Goal: Check status: Check status

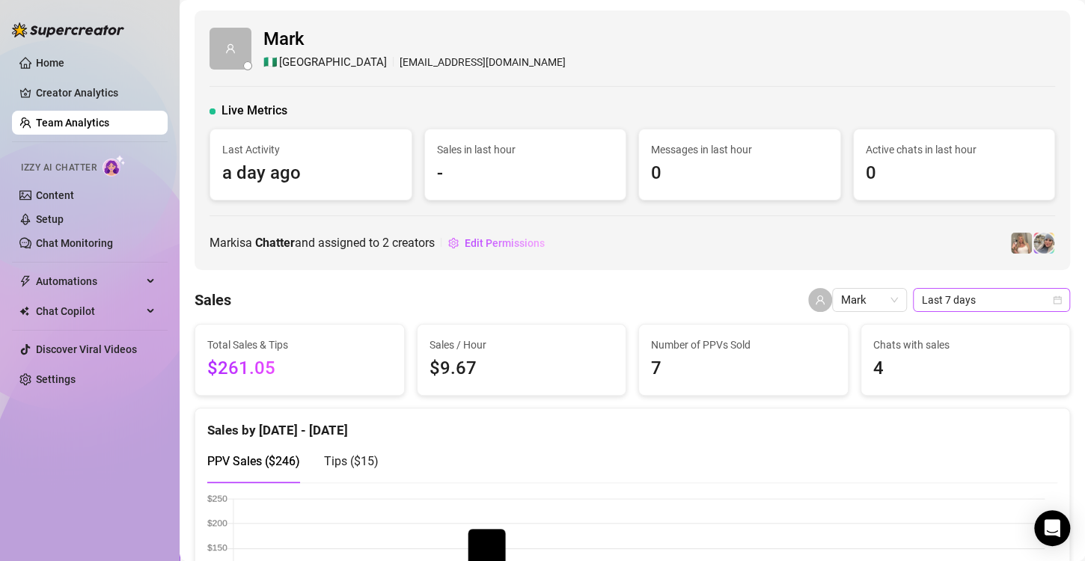
click at [961, 301] on span "Last 7 days" at bounding box center [991, 300] width 139 height 22
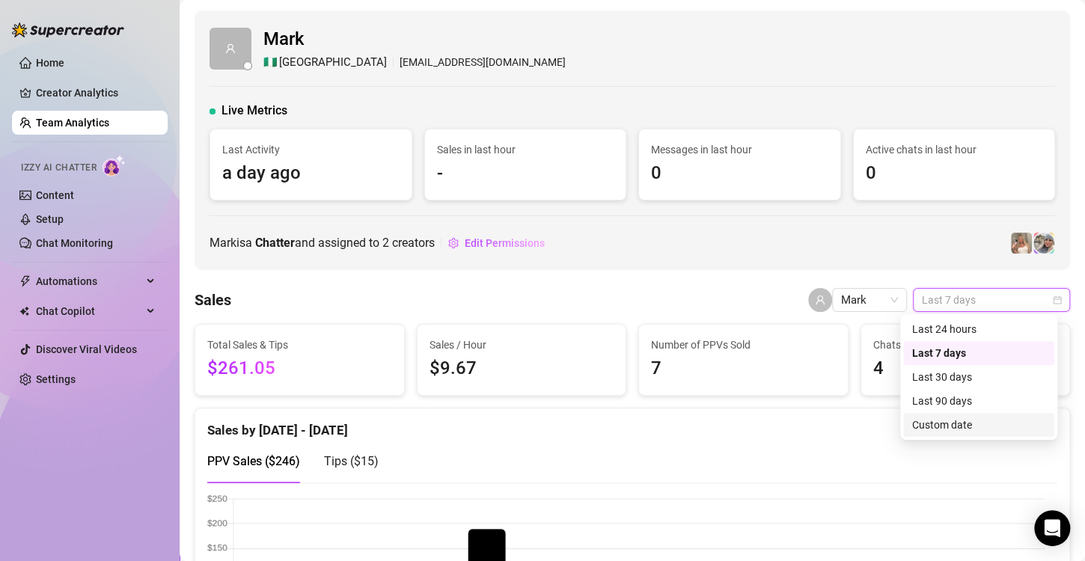
click at [952, 426] on div "Custom date" at bounding box center [979, 425] width 133 height 16
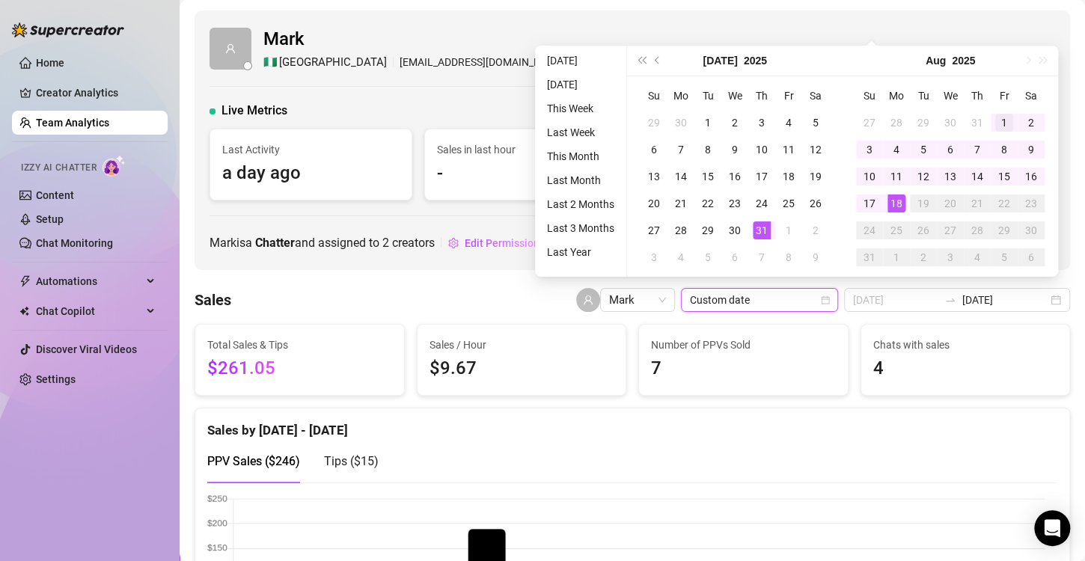
type input "[DATE]"
click at [999, 123] on div "1" at bounding box center [1005, 123] width 18 height 18
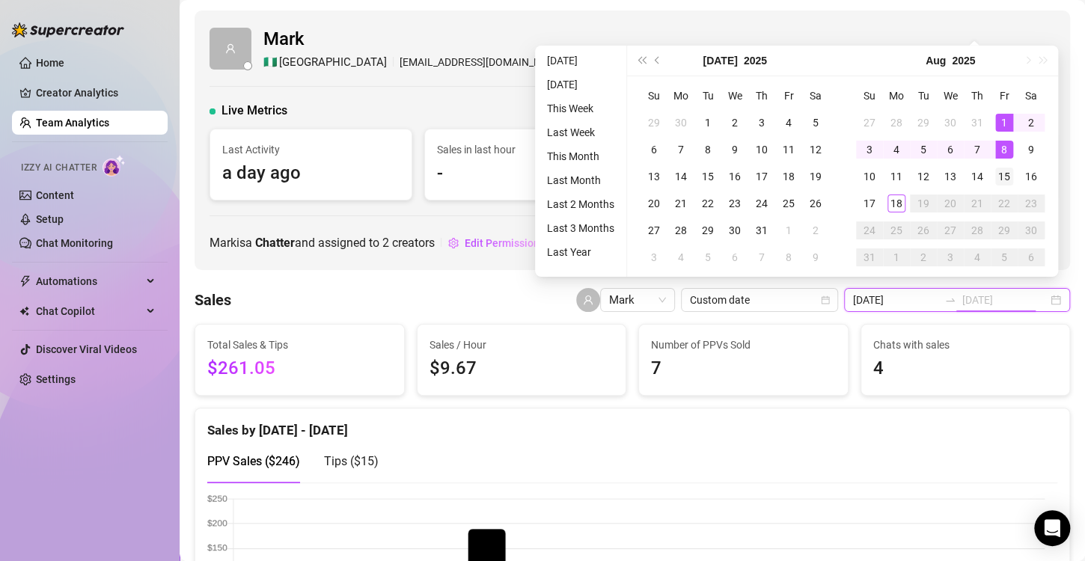
type input "[DATE]"
click at [1005, 171] on div "15" at bounding box center [1005, 177] width 18 height 18
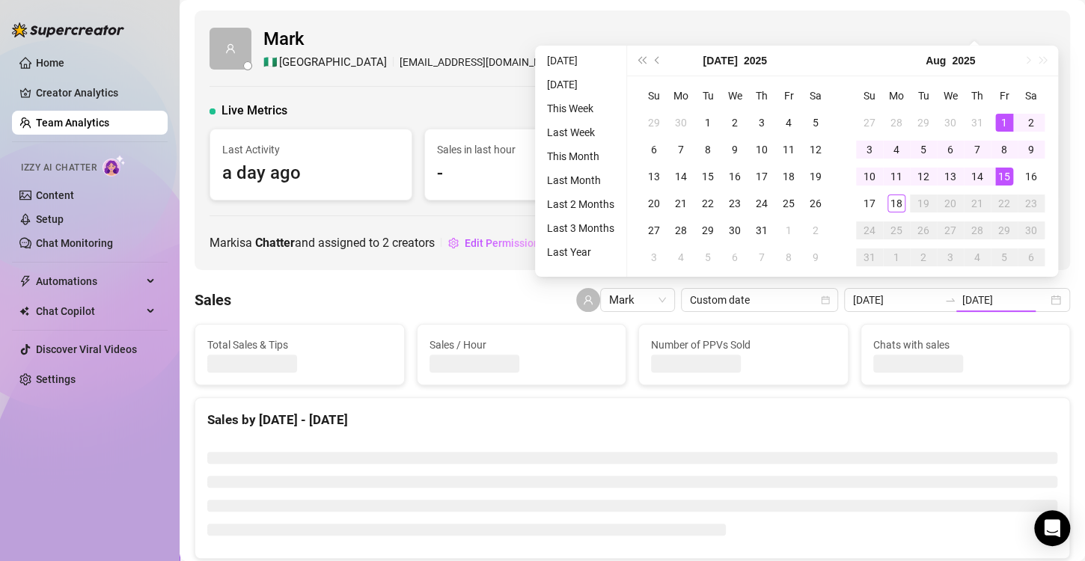
type input "[DATE]"
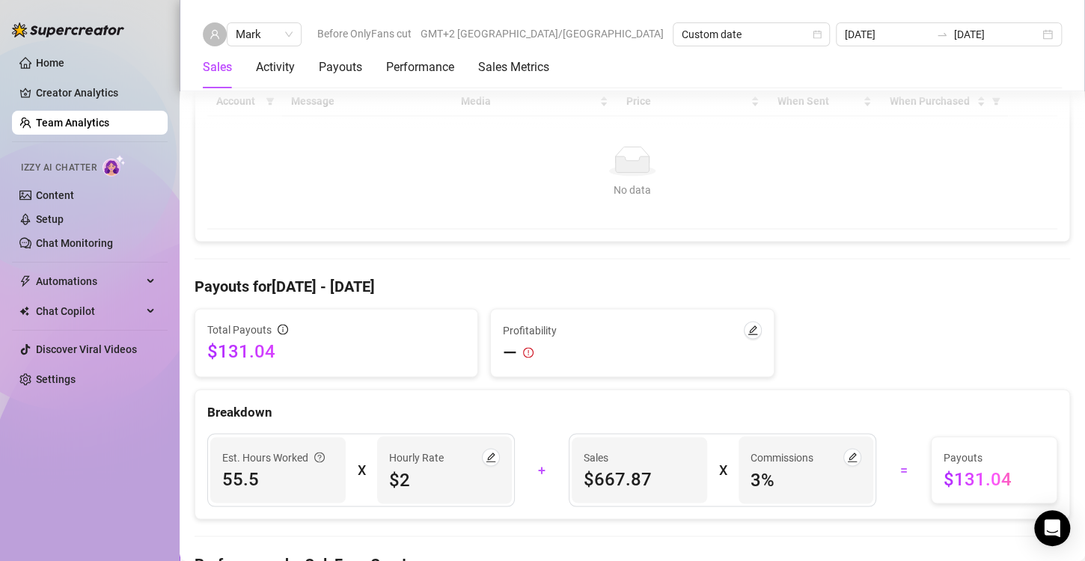
scroll to position [1123, 0]
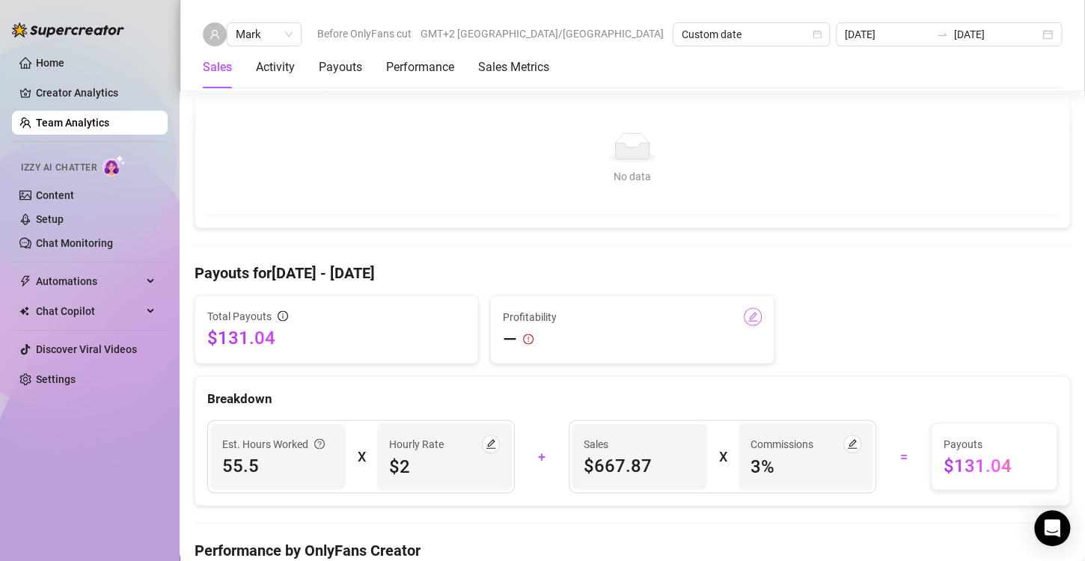
click at [748, 314] on icon "edit" at bounding box center [753, 317] width 10 height 10
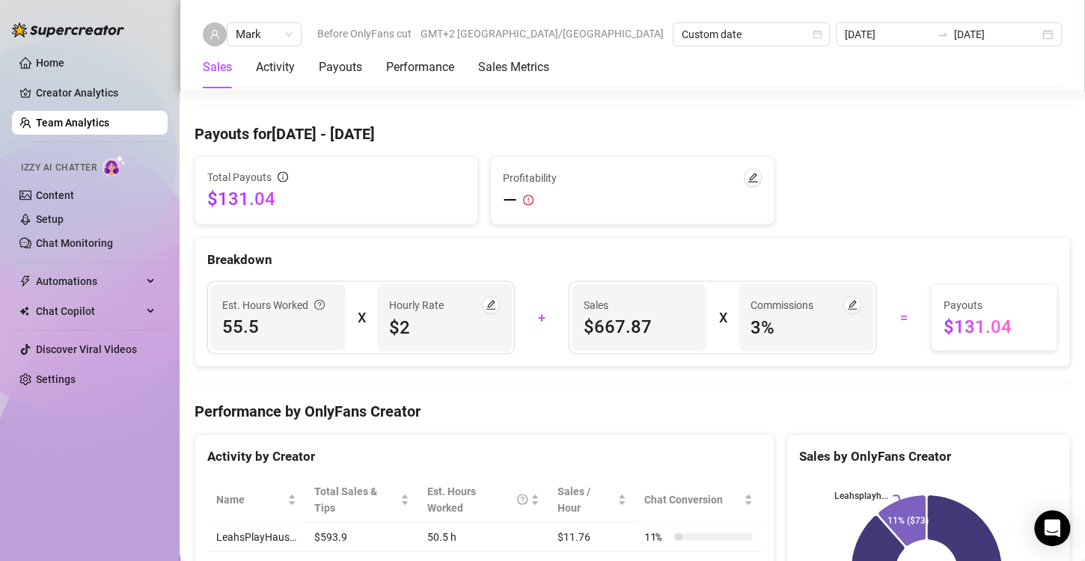
scroll to position [1198, 0]
